Goal: Information Seeking & Learning: Understand process/instructions

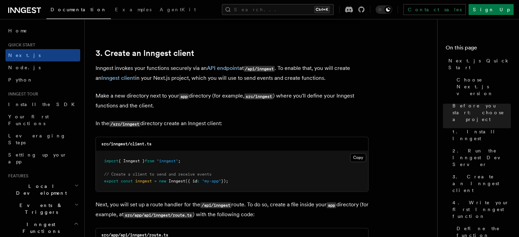
scroll to position [819, 0]
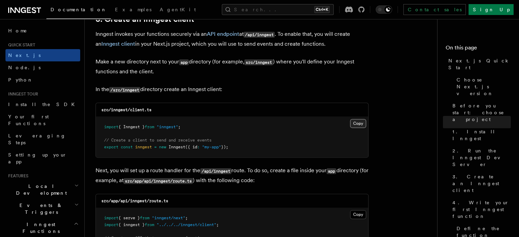
click at [362, 124] on button "Copy Copied" at bounding box center [358, 123] width 16 height 9
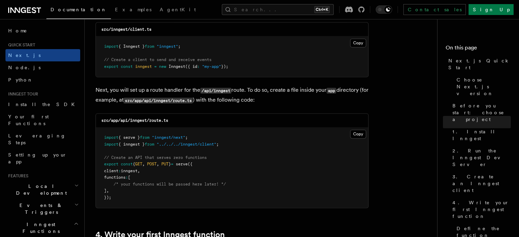
scroll to position [921, 0]
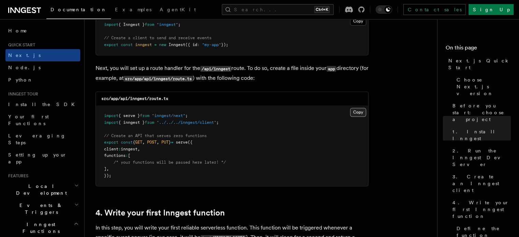
click at [357, 113] on button "Copy Copied" at bounding box center [358, 112] width 16 height 9
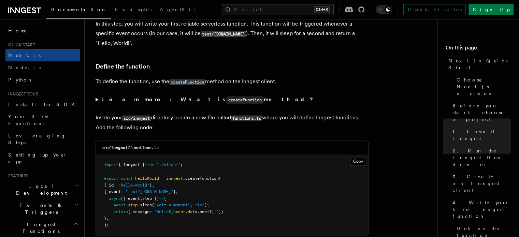
scroll to position [1194, 0]
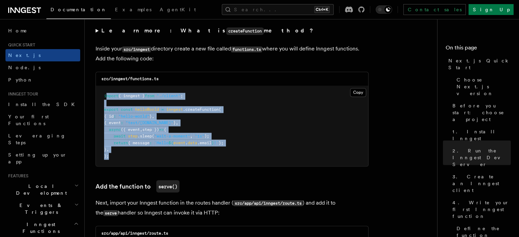
drag, startPoint x: 102, startPoint y: 160, endPoint x: 207, endPoint y: 124, distance: 111.2
click at [106, 96] on pre "import { inngest } from "./client" ; export const helloWorld = inngest .createF…" at bounding box center [232, 126] width 272 height 80
click at [301, 132] on pre "import { inngest } from "./client" ; export const helloWorld = inngest .createF…" at bounding box center [232, 126] width 272 height 80
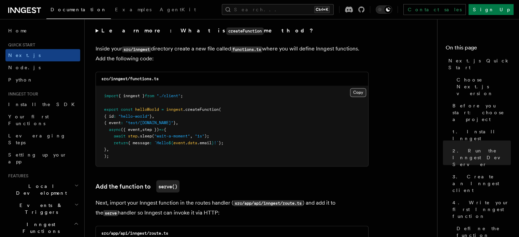
click at [360, 89] on button "Copy Copied" at bounding box center [358, 92] width 16 height 9
